Goal: Task Accomplishment & Management: Manage account settings

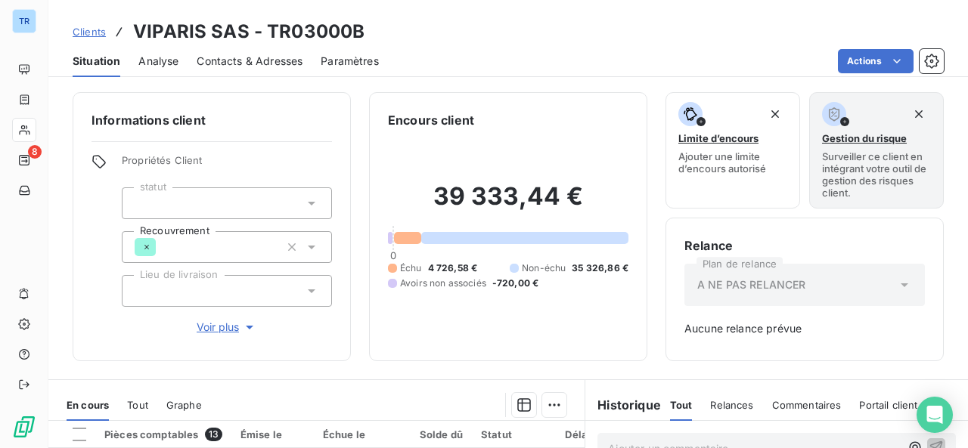
scroll to position [112, 0]
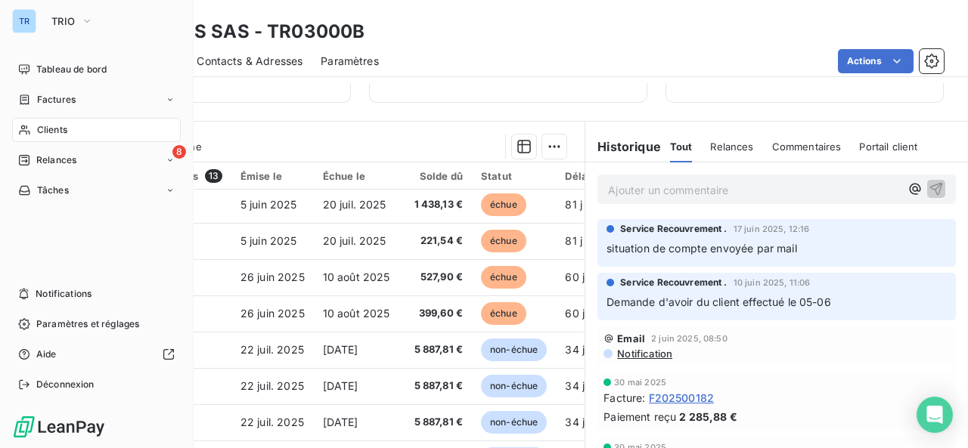
click at [44, 126] on span "Clients" at bounding box center [52, 130] width 30 height 14
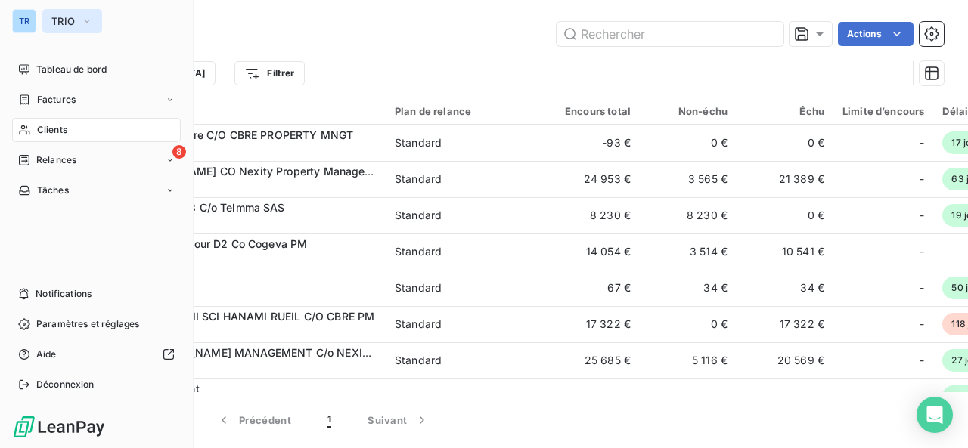
click at [43, 20] on button "TRIO" at bounding box center [72, 21] width 60 height 24
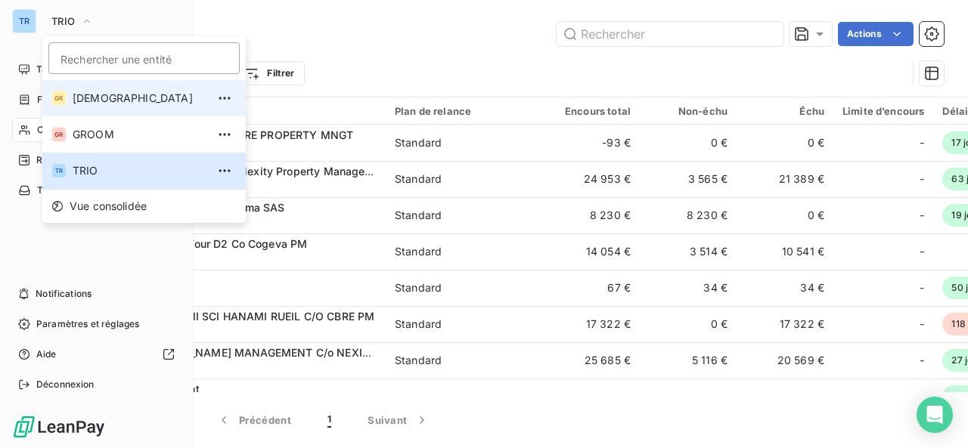
click at [137, 109] on li "GR GREENWISHES" at bounding box center [143, 98] width 203 height 36
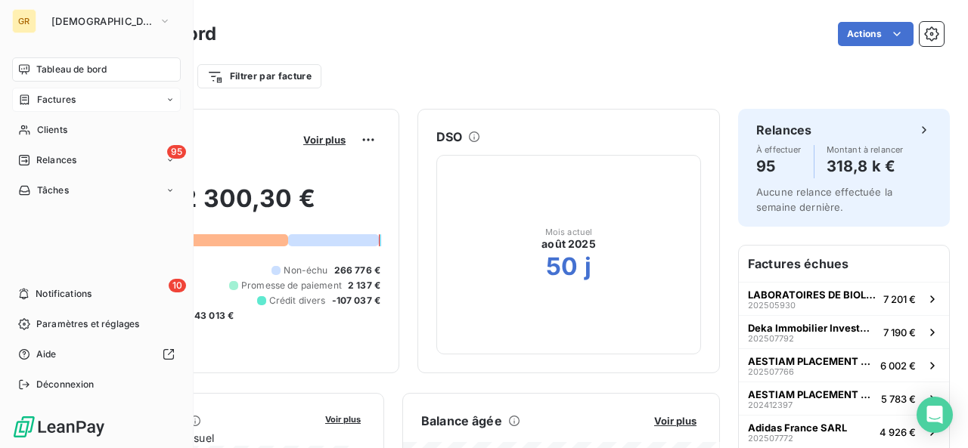
click at [56, 93] on span "Factures" at bounding box center [56, 100] width 39 height 14
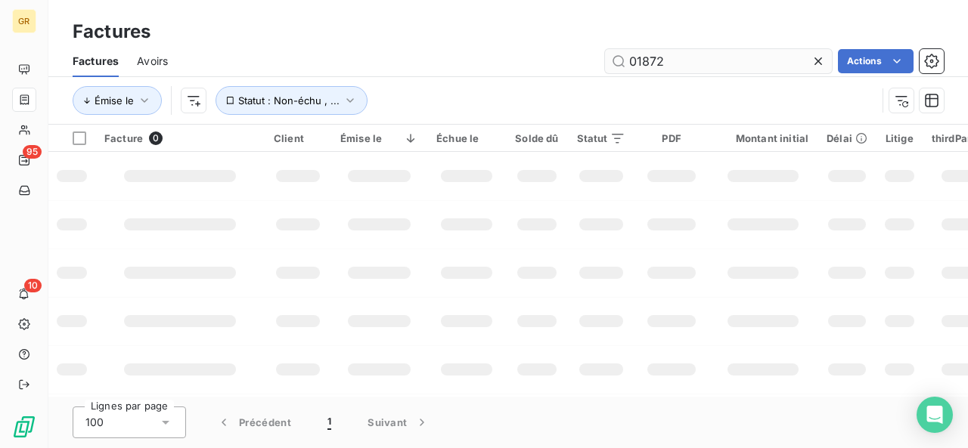
click at [662, 58] on input "01872" at bounding box center [718, 61] width 227 height 24
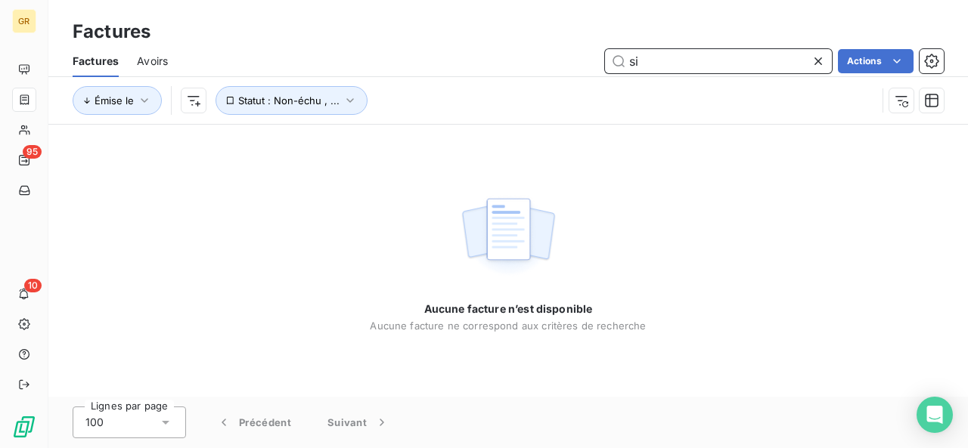
type input "s"
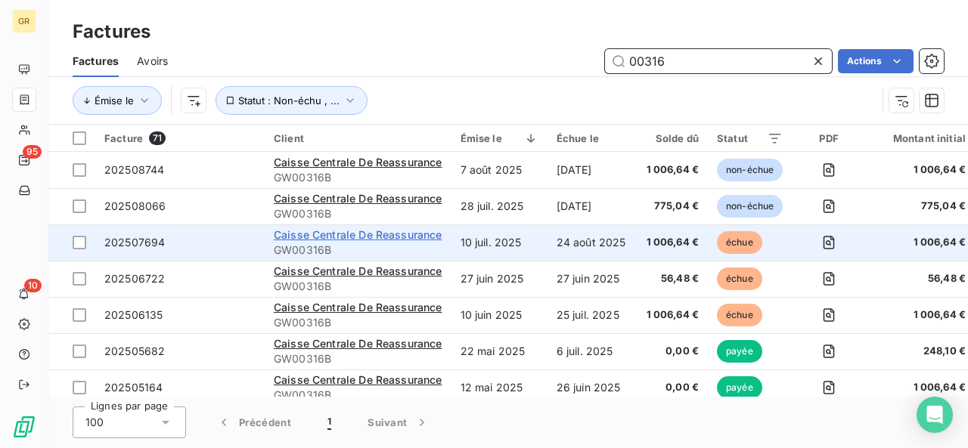
type input "00316"
click at [393, 235] on span "Caisse Centrale De Reassurance" at bounding box center [358, 234] width 169 height 13
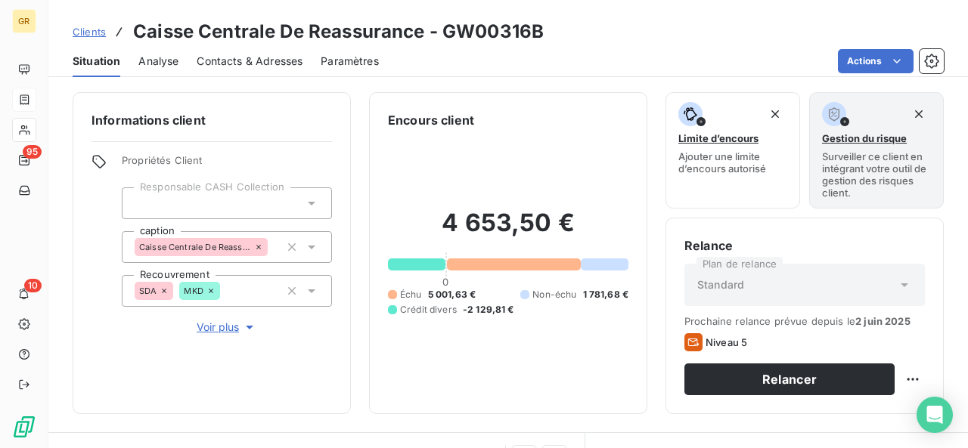
click at [296, 52] on div "Contacts & Adresses" at bounding box center [250, 61] width 106 height 32
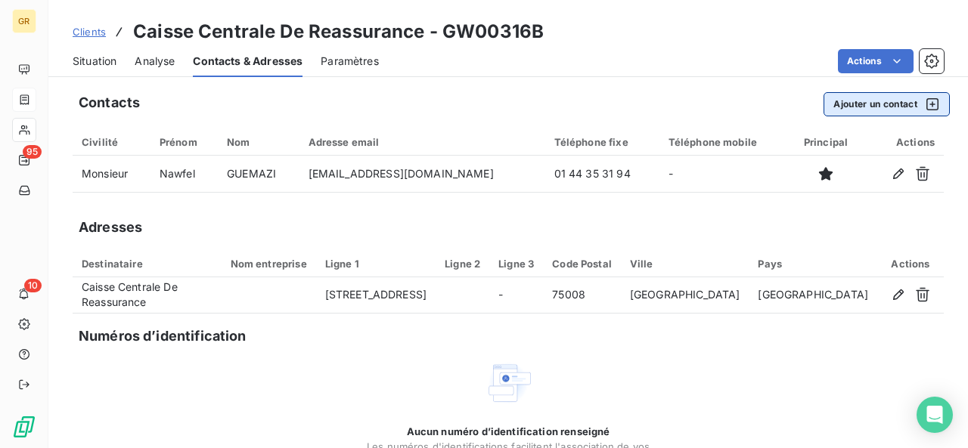
click at [853, 102] on button "Ajouter un contact" at bounding box center [886, 104] width 126 height 24
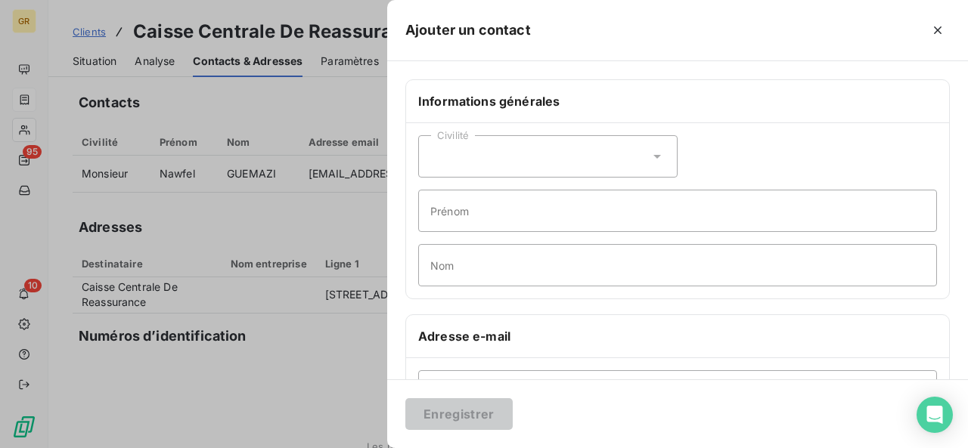
scroll to position [68, 0]
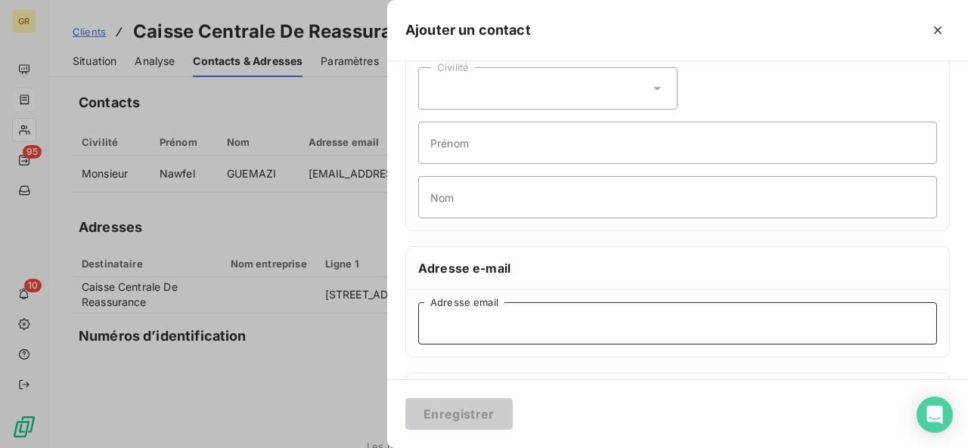
click at [490, 325] on input "Adresse email" at bounding box center [677, 323] width 519 height 42
paste input "ygrandval@ccr.fr"
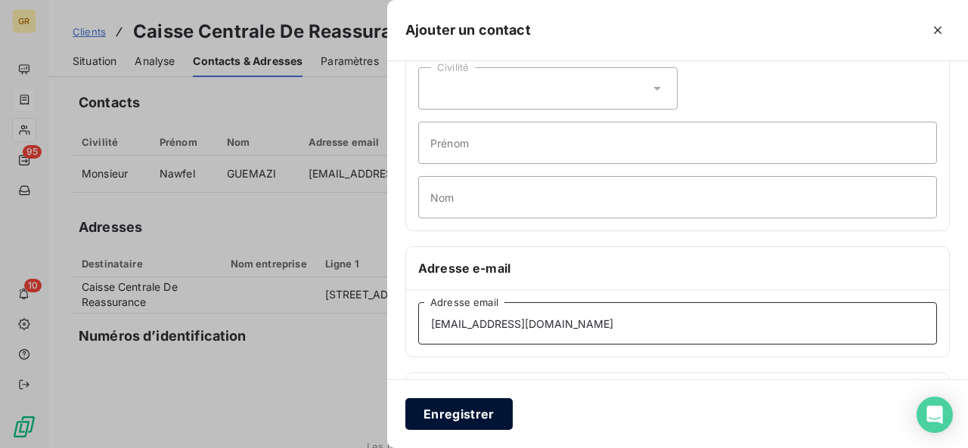
type input "ygrandval@ccr.fr"
click at [467, 403] on button "Enregistrer" at bounding box center [458, 415] width 107 height 32
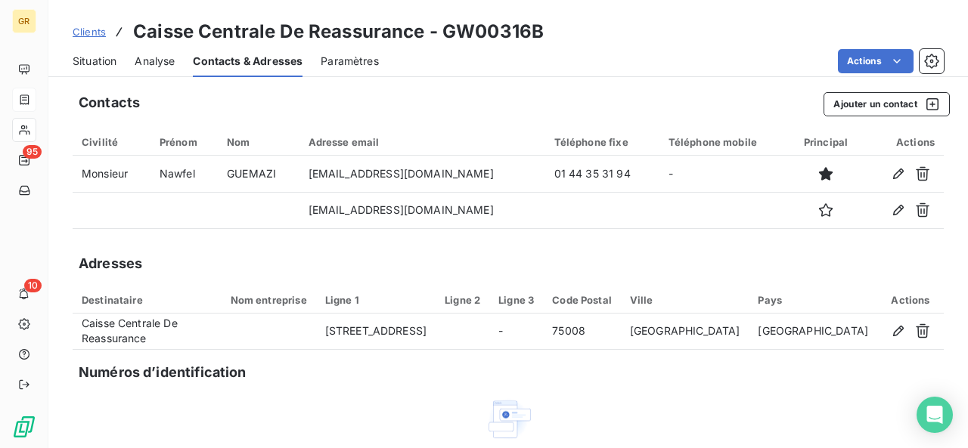
click at [104, 54] on span "Situation" at bounding box center [95, 61] width 44 height 15
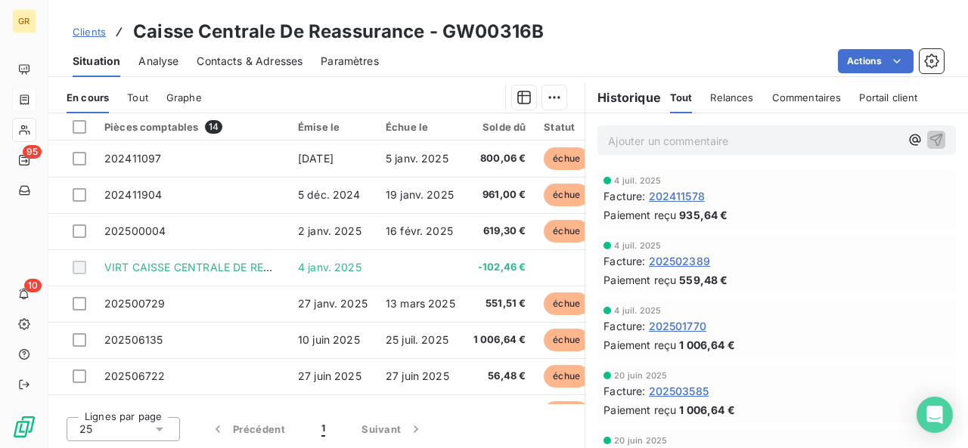
scroll to position [360, 0]
drag, startPoint x: 579, startPoint y: 243, endPoint x: 674, endPoint y: 241, distance: 94.5
click at [674, 241] on div "4 juil. 2025 Facture : 202502389 Paiement reçu 559,48 €" at bounding box center [776, 265] width 383 height 65
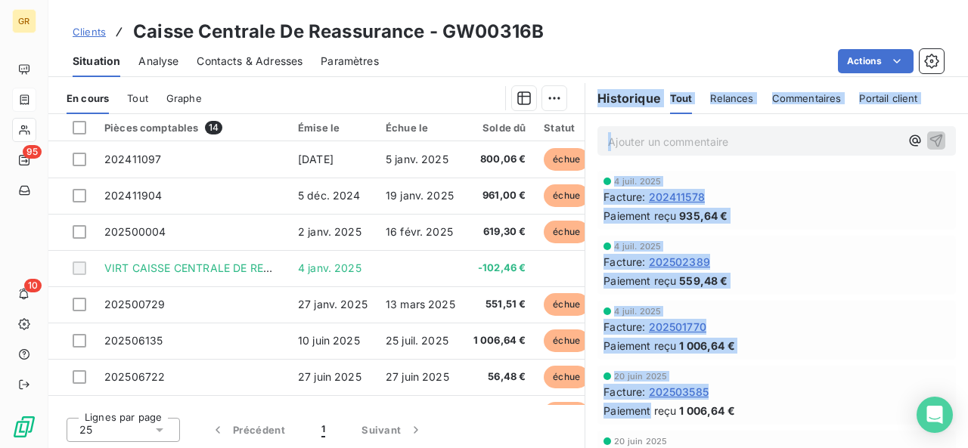
drag, startPoint x: 573, startPoint y: 427, endPoint x: 645, endPoint y: 425, distance: 71.9
click at [645, 425] on div "En cours Tout Graphe Pièces comptables 14 Émise le Échue le Solde dû Statut Dél…" at bounding box center [508, 262] width 920 height 378
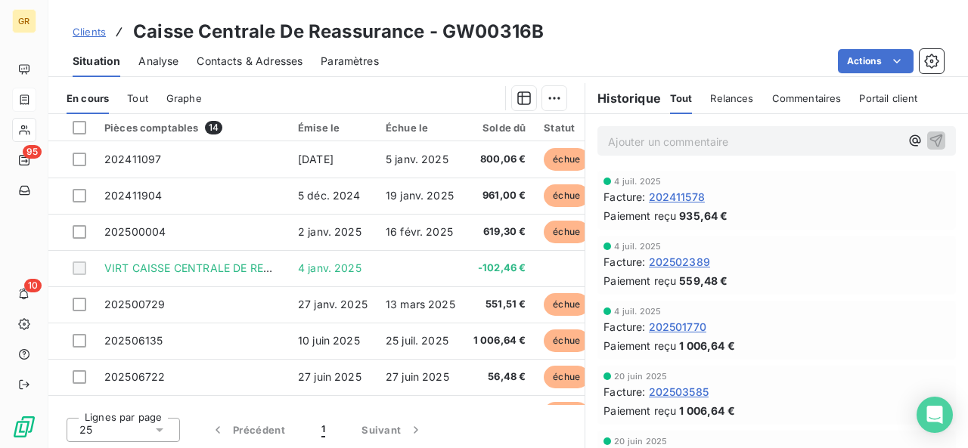
click at [590, 42] on div "Clients Caisse Centrale De Reassurance - GW00316B" at bounding box center [508, 31] width 920 height 27
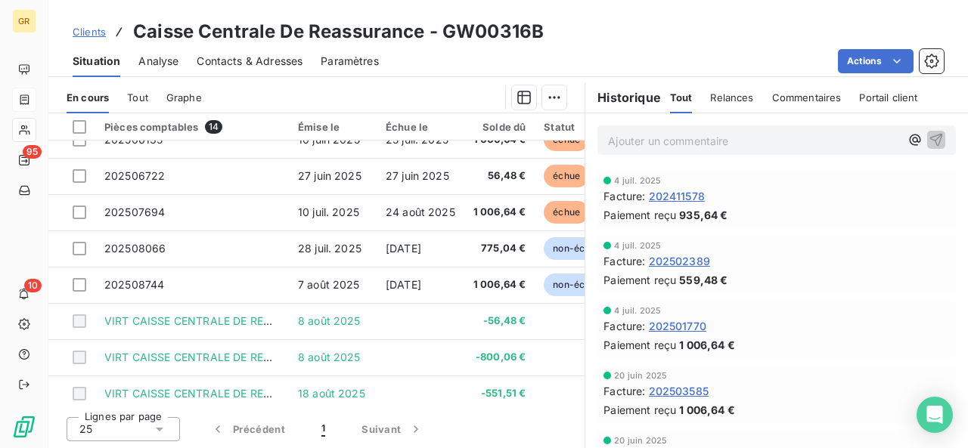
scroll to position [200, 0]
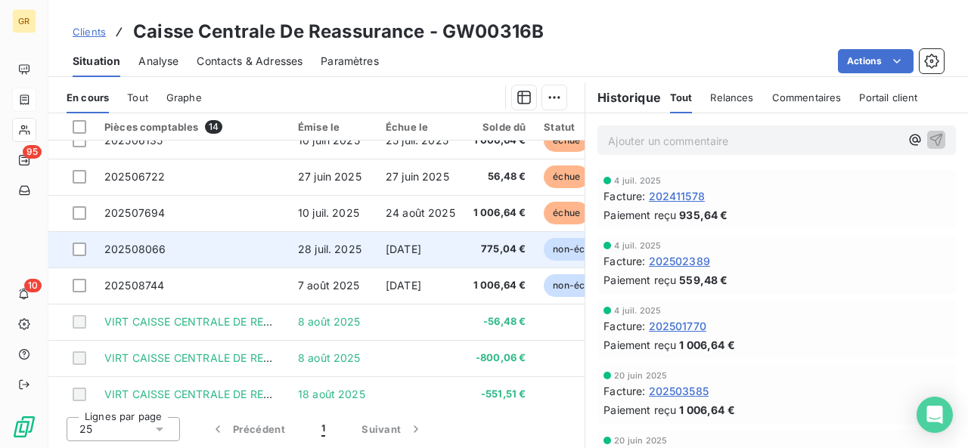
click at [404, 252] on span "11 sept. 2025" at bounding box center [404, 249] width 36 height 13
